Goal: Task Accomplishment & Management: Complete application form

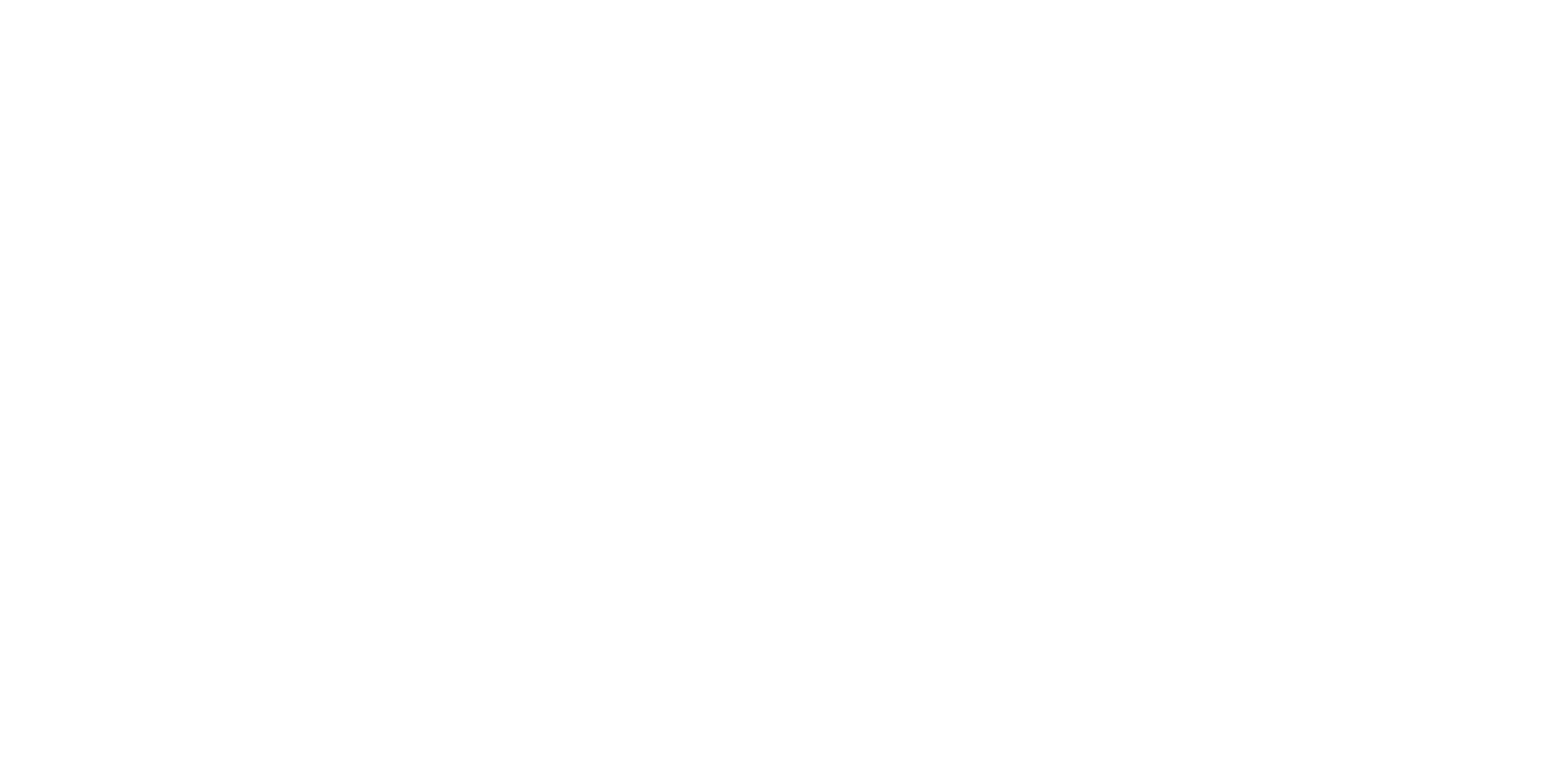
click at [0, 0] on html at bounding box center [0, 0] width 0 height 0
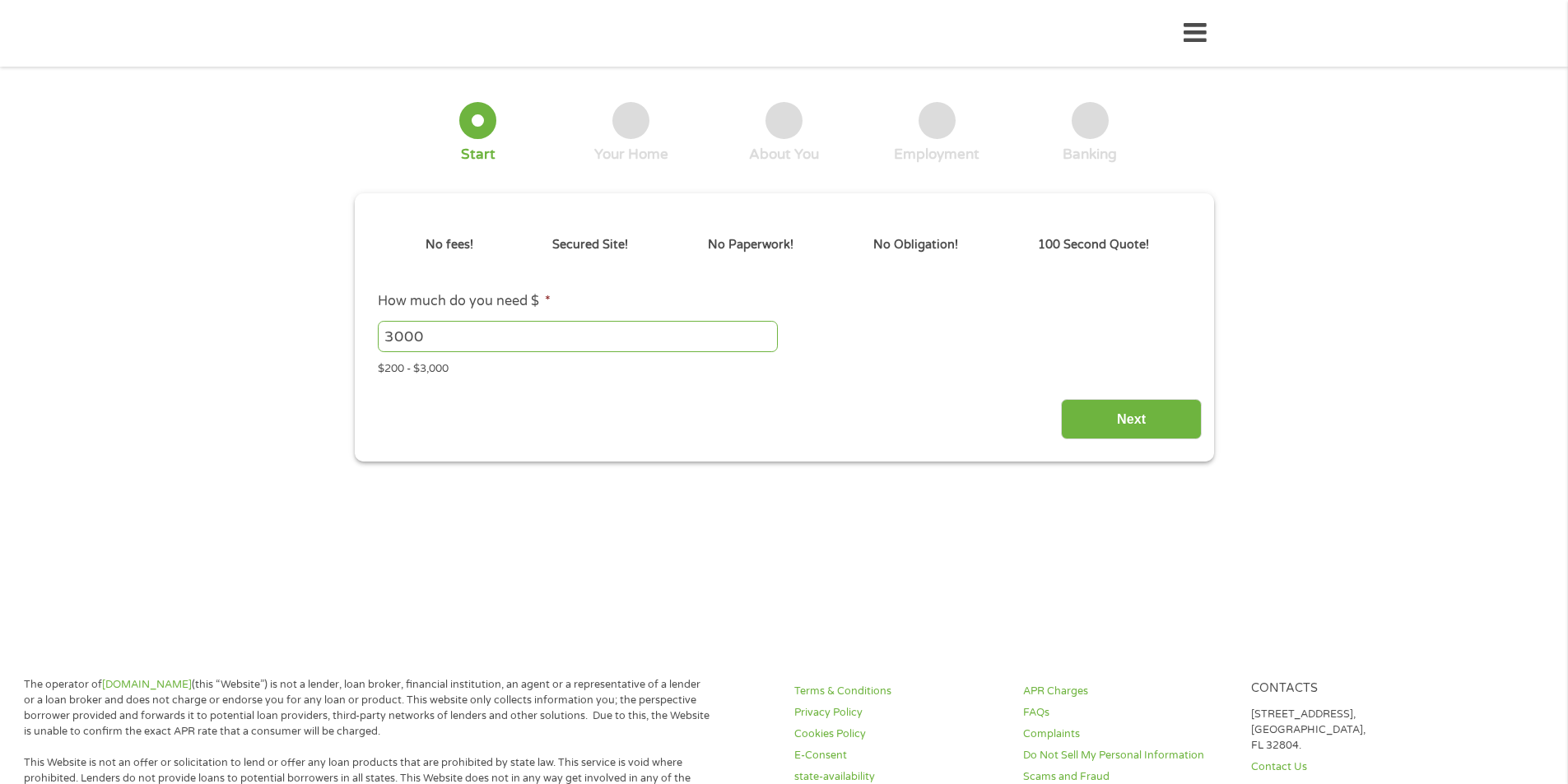
click at [789, 402] on div "Next" at bounding box center [784, 414] width 836 height 52
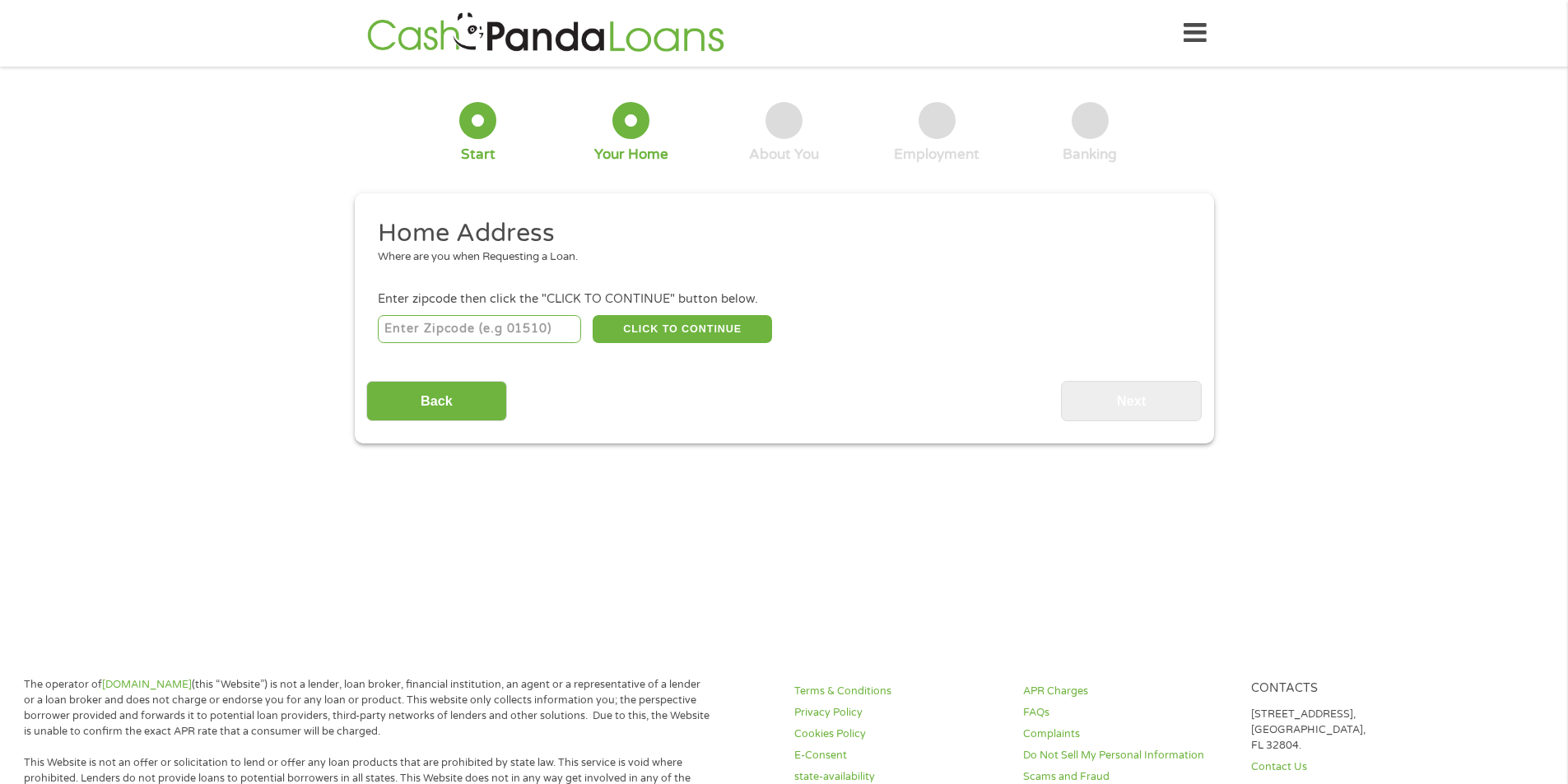
click at [475, 330] on input "number" at bounding box center [479, 328] width 203 height 28
type input "33404"
click at [427, 399] on input "Back" at bounding box center [436, 401] width 140 height 40
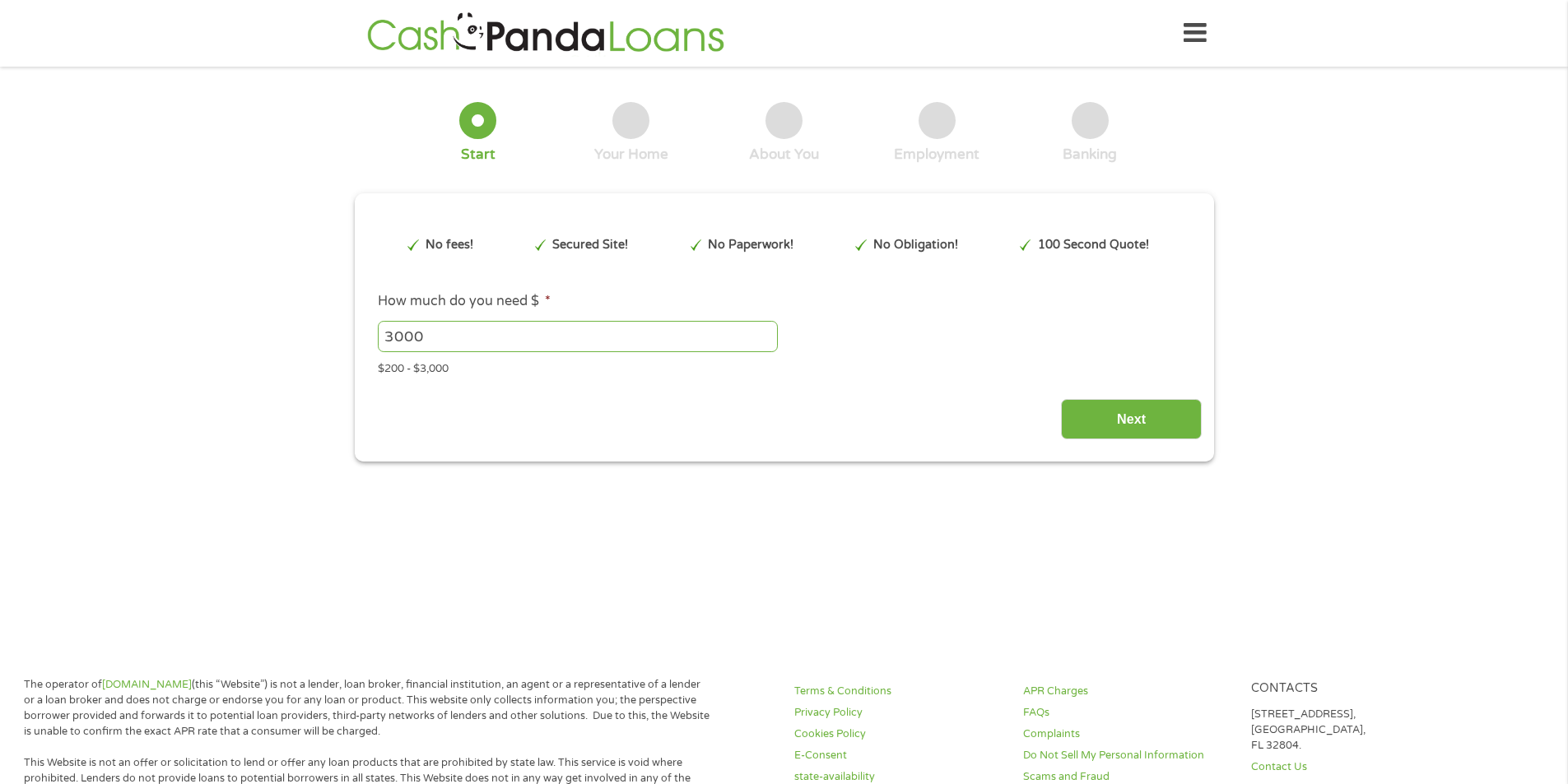
scroll to position [6, 6]
click at [1156, 423] on input "Next" at bounding box center [1131, 419] width 140 height 40
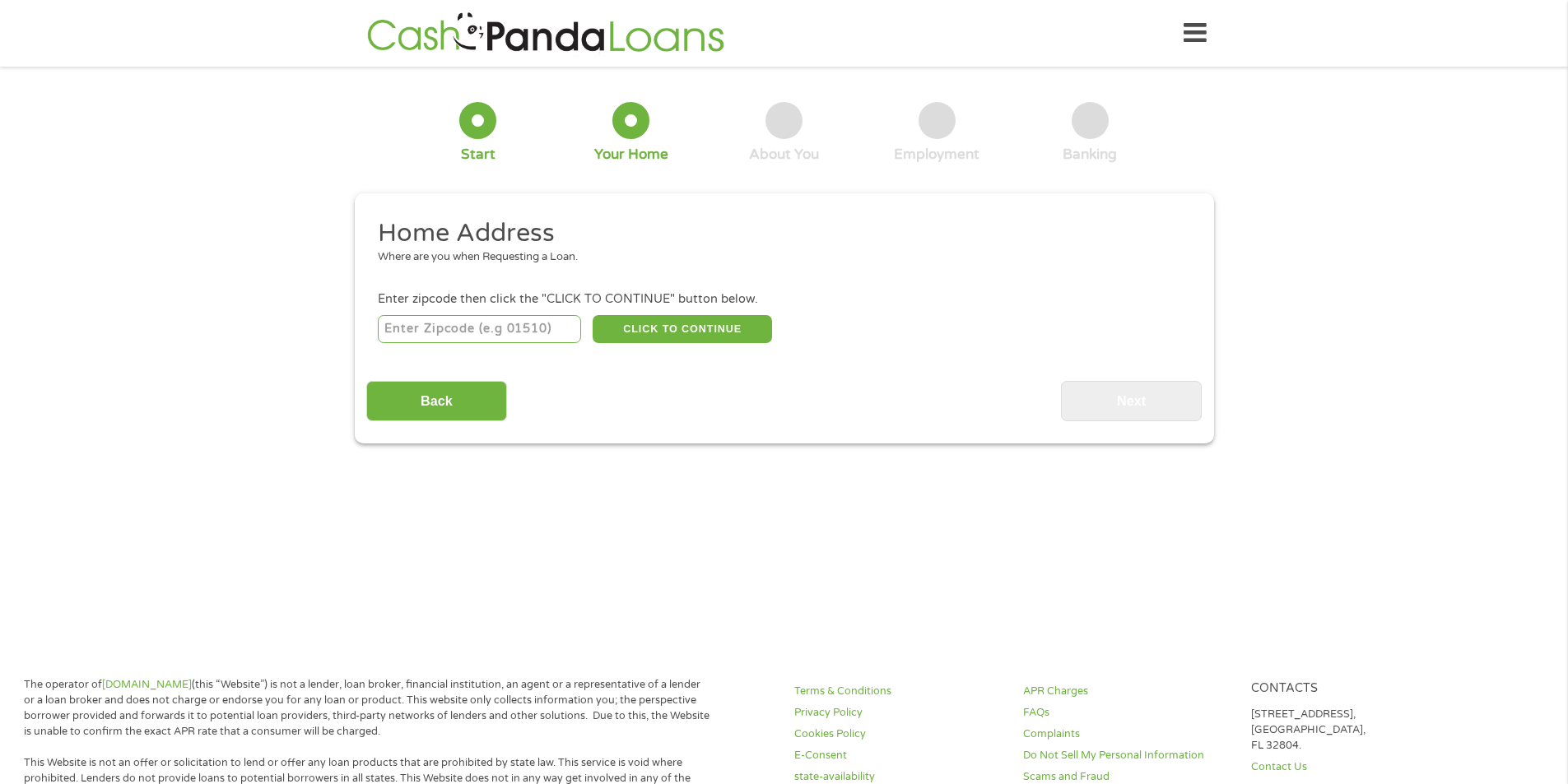
click at [454, 341] on input "number" at bounding box center [479, 328] width 203 height 28
type input "1033"
type input "1033E7"
type input "1"
type input "33404"
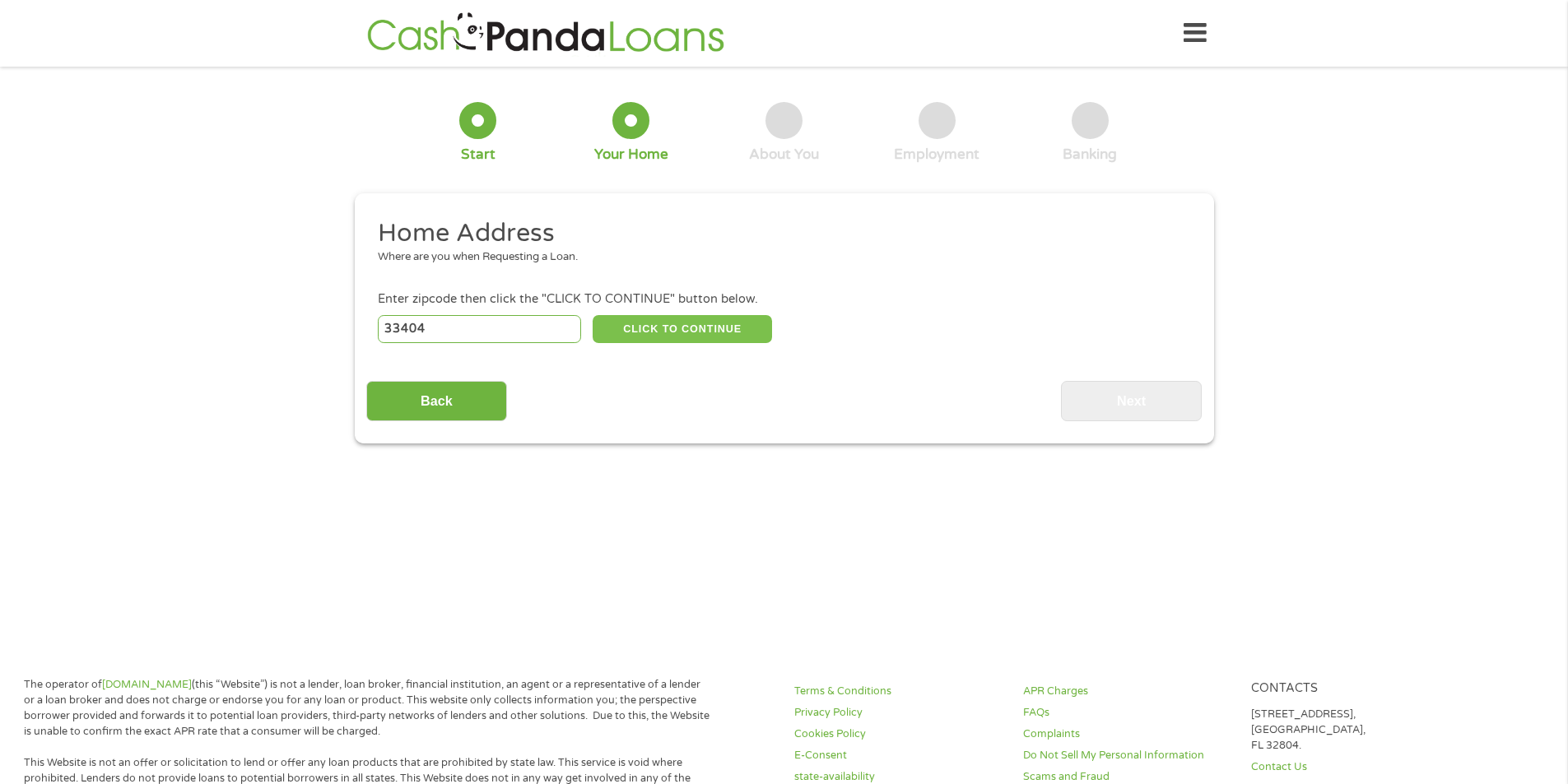
click at [736, 324] on button "CLICK TO CONTINUE" at bounding box center [682, 328] width 179 height 28
type input "33404"
type input "[GEOGRAPHIC_DATA]"
select select "[US_STATE]"
